Goal: Transaction & Acquisition: Purchase product/service

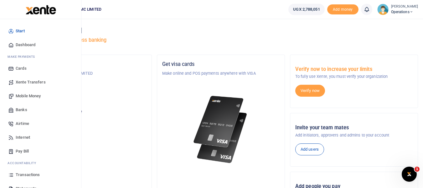
click at [26, 123] on span "Airtime" at bounding box center [22, 123] width 13 height 6
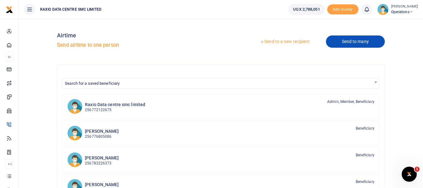
click at [354, 37] on link "Send to many" at bounding box center [355, 41] width 59 height 12
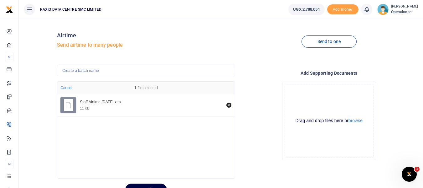
scroll to position [29, 0]
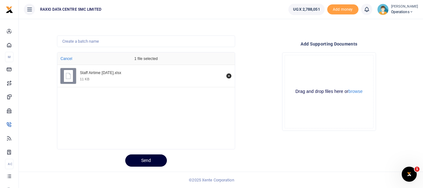
click at [156, 161] on button "Send" at bounding box center [146, 160] width 42 height 12
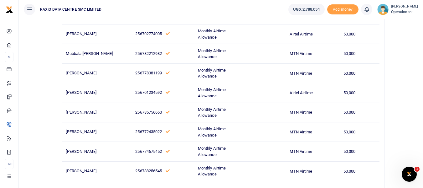
scroll to position [170, 0]
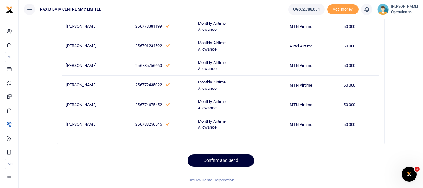
click at [233, 158] on button "Confirm and Send" at bounding box center [221, 160] width 67 height 12
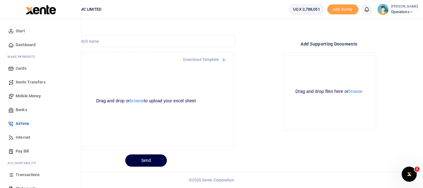
click at [32, 94] on span "Mobile Money" at bounding box center [28, 96] width 25 height 6
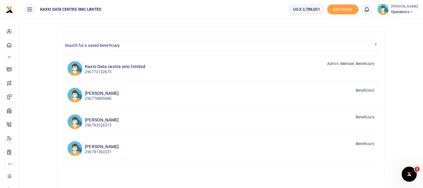
scroll to position [31, 0]
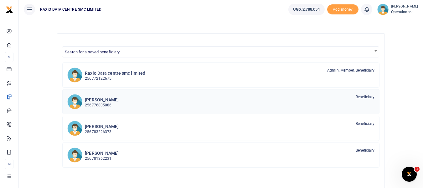
click at [93, 102] on p "256776805086" at bounding box center [102, 105] width 34 height 6
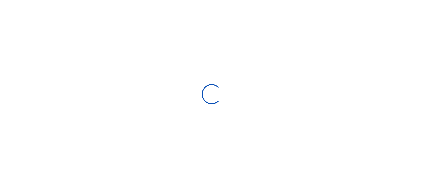
select select
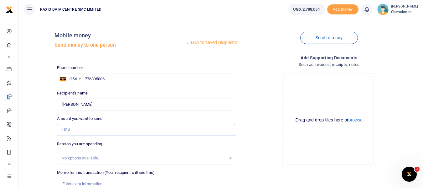
click at [110, 132] on input "Amount you want to send" at bounding box center [146, 130] width 178 height 12
type input "200,000"
click at [241, 141] on div "Drop your files here Drag and drop files here or browse Powered by Uppy" at bounding box center [329, 120] width 178 height 104
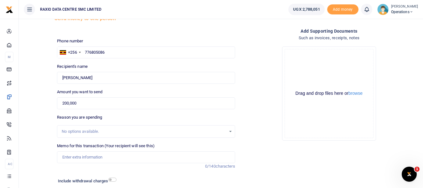
scroll to position [72, 0]
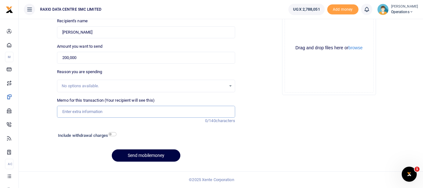
click at [135, 116] on input "Memo for this transaction (Your recipient will see this)" at bounding box center [146, 112] width 178 height 12
click at [126, 114] on input "Gardening and compound maintenenace" at bounding box center [146, 112] width 178 height 12
type input "Gardening and compound maintenance for September 2025"
click at [305, 133] on div "Add supporting Documents Such as invoices, receipts, notes Drop your files here…" at bounding box center [329, 74] width 183 height 184
click at [182, 66] on div "Phone number +256 Uganda +256 776805086 Phone is required. Recipient's name Mat…" at bounding box center [145, 79] width 183 height 174
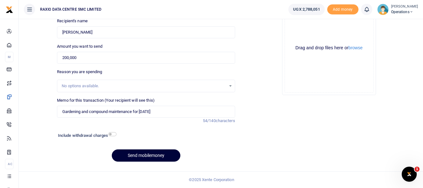
drag, startPoint x: 152, startPoint y: 155, endPoint x: 197, endPoint y: 149, distance: 45.1
click at [153, 155] on button "Send mobilemoney" at bounding box center [146, 155] width 69 height 12
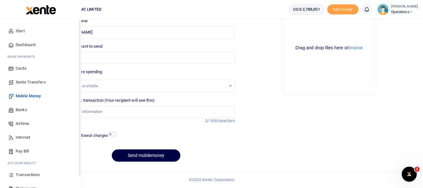
scroll to position [36, 0]
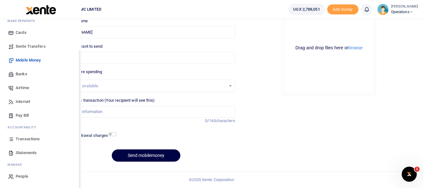
click at [24, 139] on span "Transactions" at bounding box center [28, 139] width 24 height 6
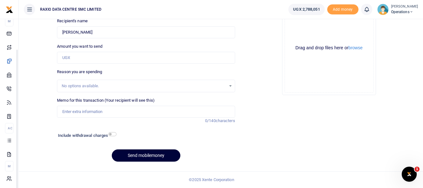
scroll to position [36, 0]
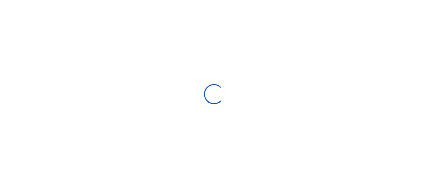
select select
type input "[DATE] - [DATE]"
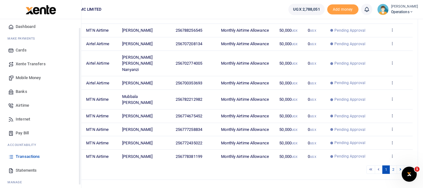
scroll to position [36, 0]
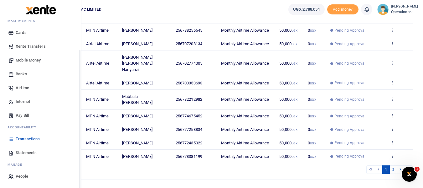
click at [31, 151] on span "Statements" at bounding box center [26, 152] width 21 height 6
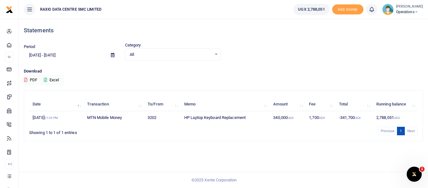
click at [70, 55] on input "[DATE] - [DATE]" at bounding box center [65, 55] width 82 height 11
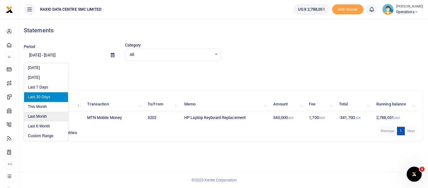
click at [50, 116] on li "Last Month" at bounding box center [46, 116] width 44 height 10
type input "[DATE] - [DATE]"
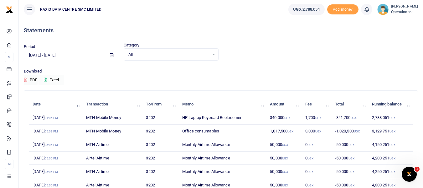
click at [58, 82] on button "Excel" at bounding box center [52, 80] width 26 height 11
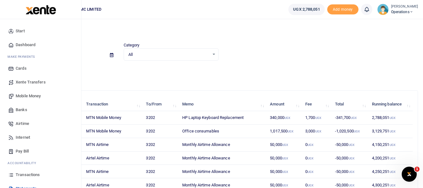
click at [33, 173] on span "Transactions" at bounding box center [28, 174] width 24 height 6
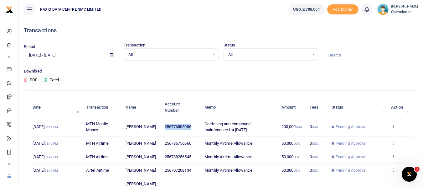
copy span "256776805086"
drag, startPoint x: 165, startPoint y: 126, endPoint x: 192, endPoint y: 126, distance: 26.6
click at [191, 126] on span "256776805086" at bounding box center [178, 126] width 27 height 5
